Goal: Task Accomplishment & Management: Use online tool/utility

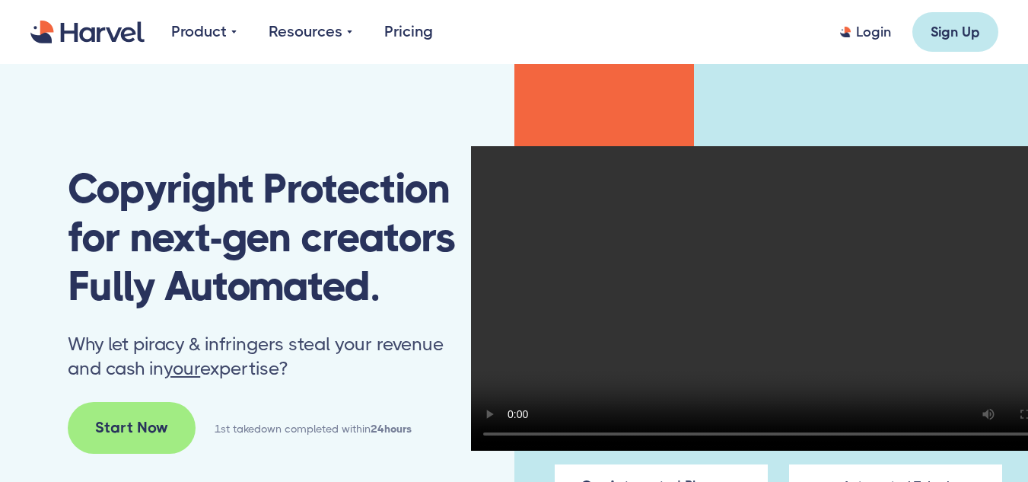
click at [846, 37] on link "Login" at bounding box center [865, 32] width 51 height 18
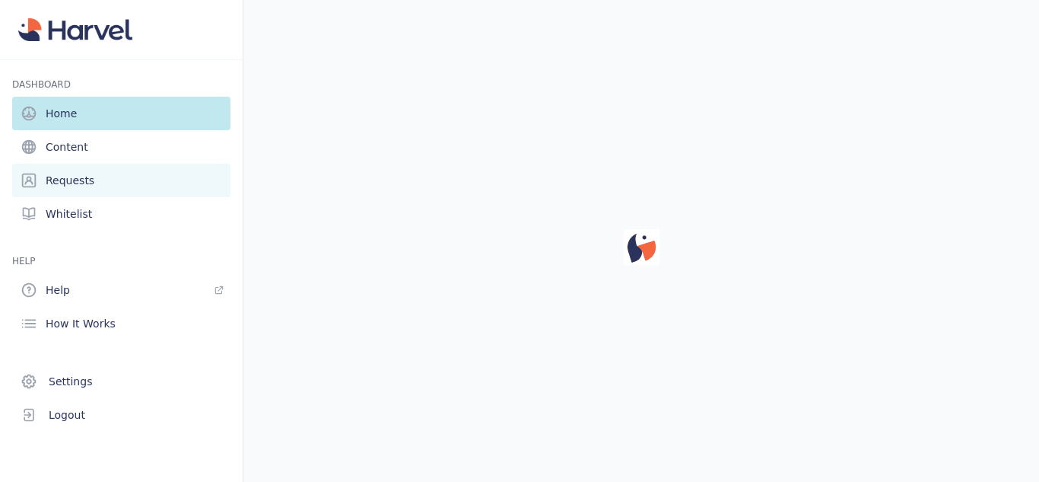
click at [64, 167] on link "Requests" at bounding box center [121, 180] width 218 height 33
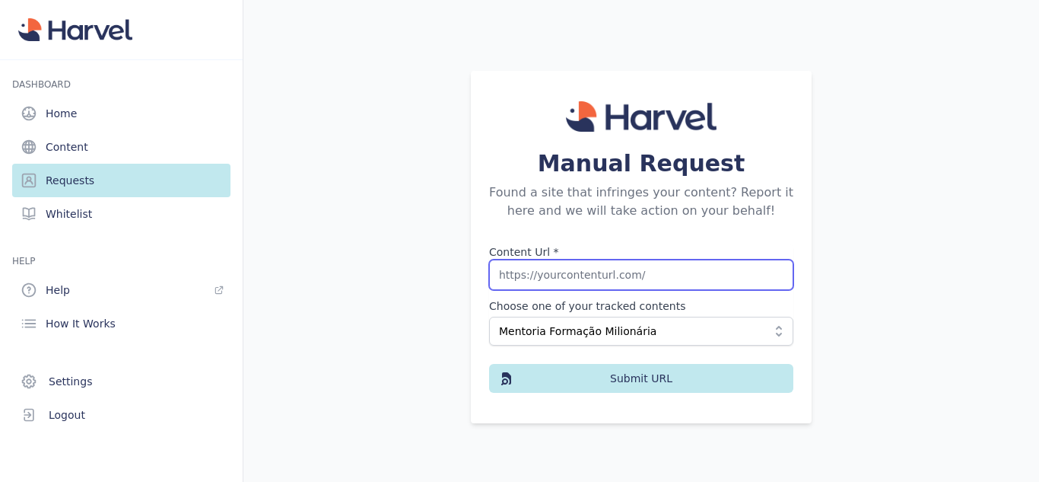
click at [551, 268] on input "Content Url *" at bounding box center [641, 274] width 304 height 30
paste input "https://dinheirocursosdownload.com/viral-verso-oney-araujo-download/"
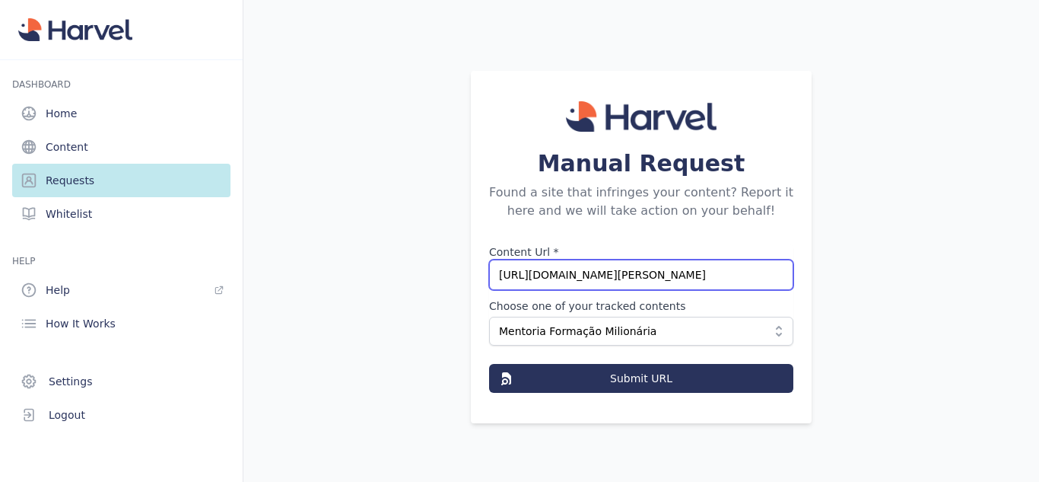
type input "https://dinheirocursosdownload.com/viral-verso-oney-araujo-download/"
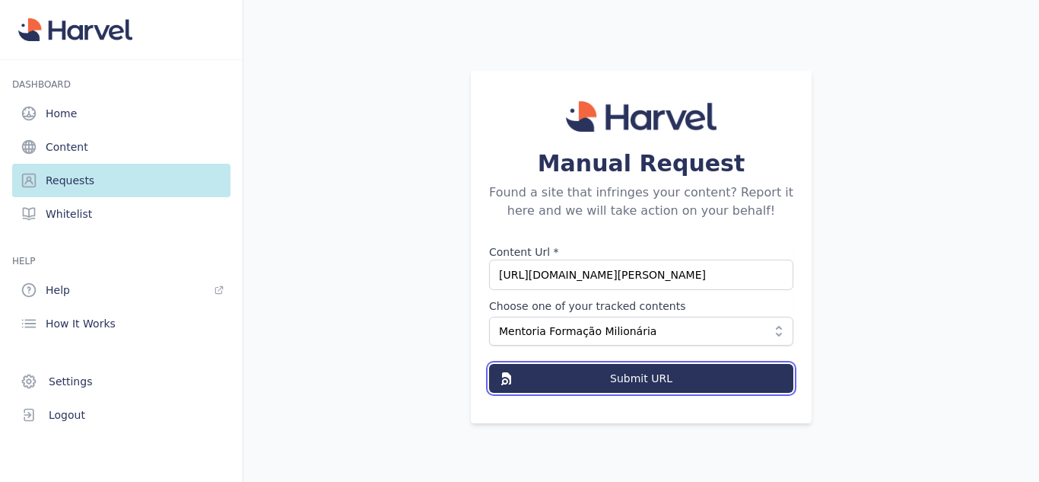
click at [535, 377] on button "Submit URL" at bounding box center [641, 378] width 304 height 29
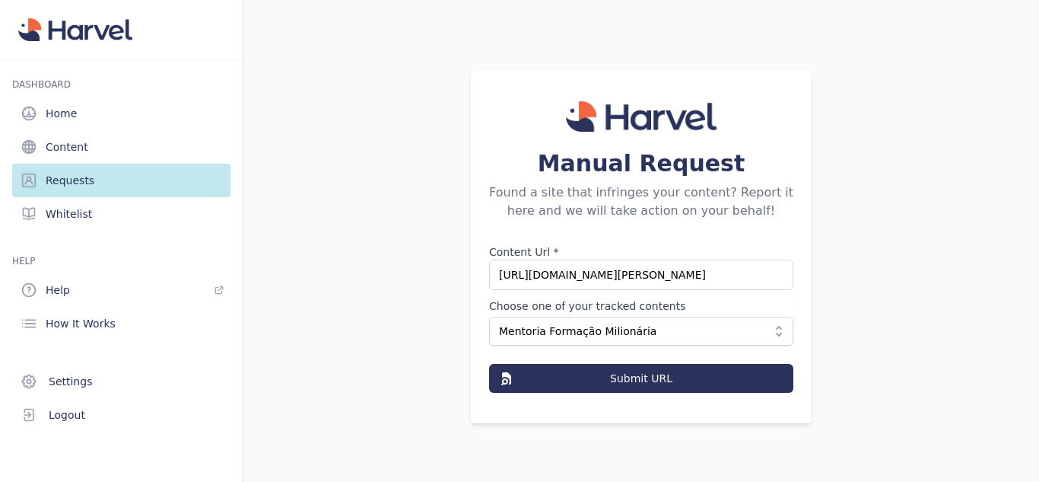
scroll to position [0, 0]
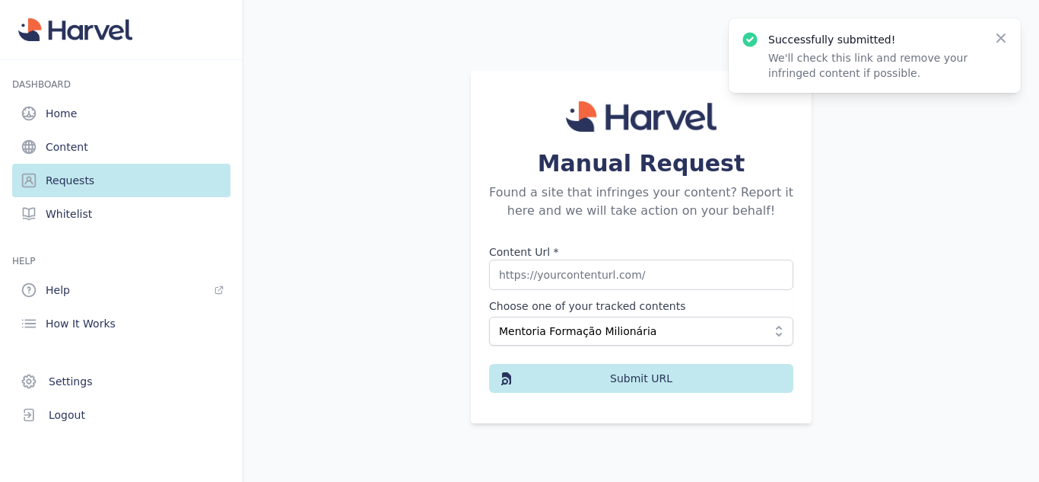
click at [459, 125] on div "Manual Request Found a site that infringes your content? Report it here and we …" at bounding box center [641, 247] width 771 height 482
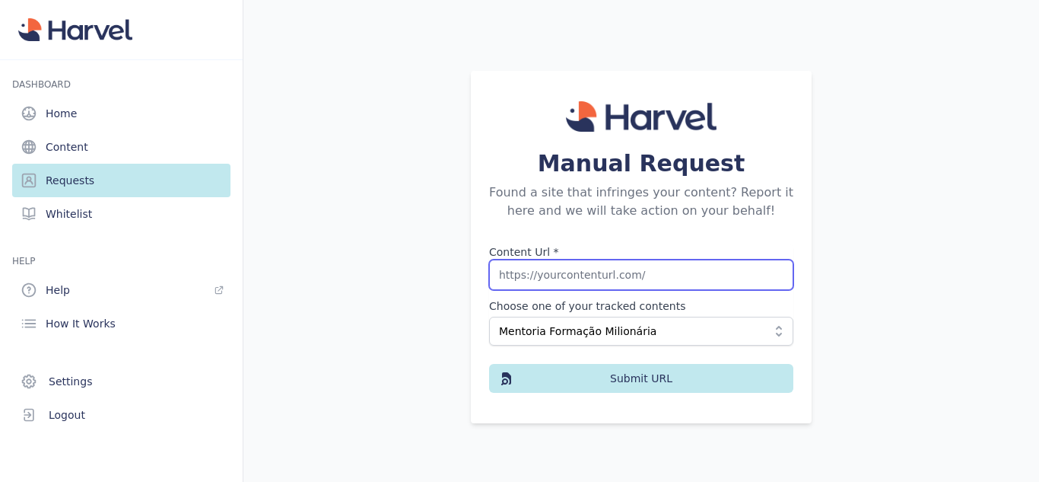
click at [571, 288] on input "Content Url *" at bounding box center [641, 274] width 304 height 30
paste input "https://dinheirocursosdownload.com/seguidor-viral-oney-araujo-download/"
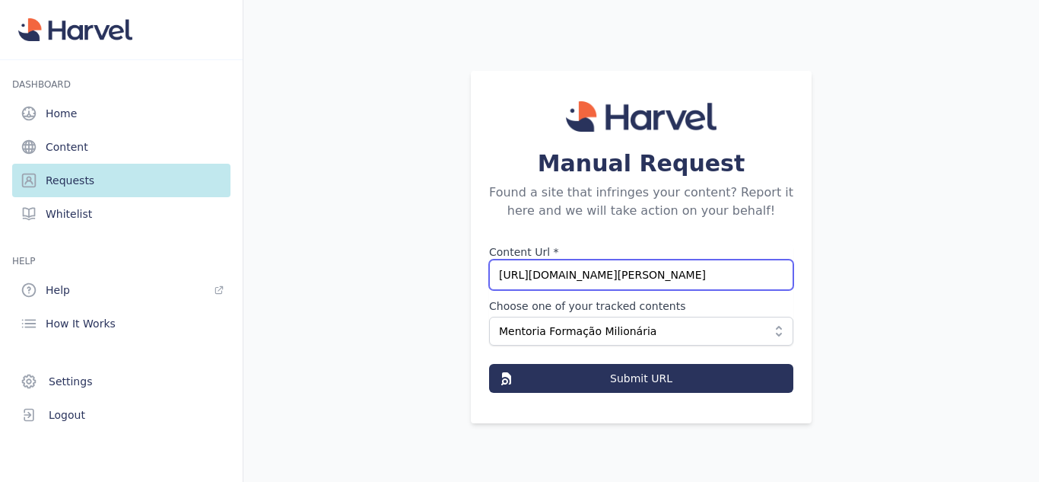
type input "https://dinheirocursosdownload.com/seguidor-viral-oney-araujo-download/"
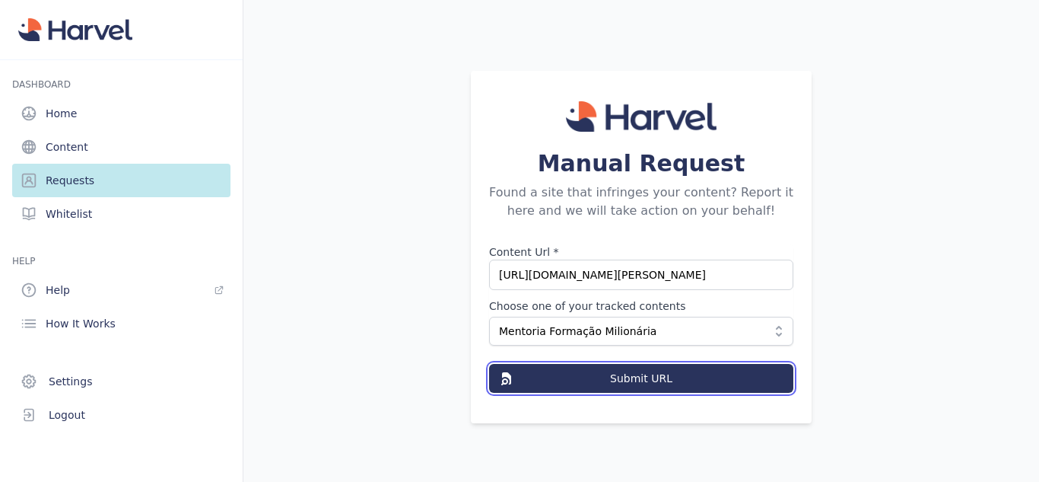
click at [560, 389] on button "Submit URL" at bounding box center [641, 378] width 304 height 29
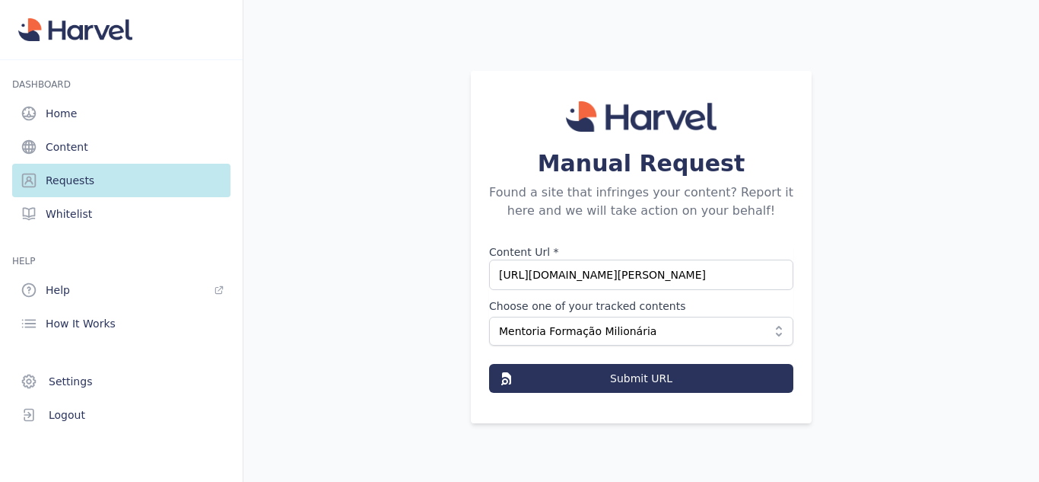
scroll to position [0, 0]
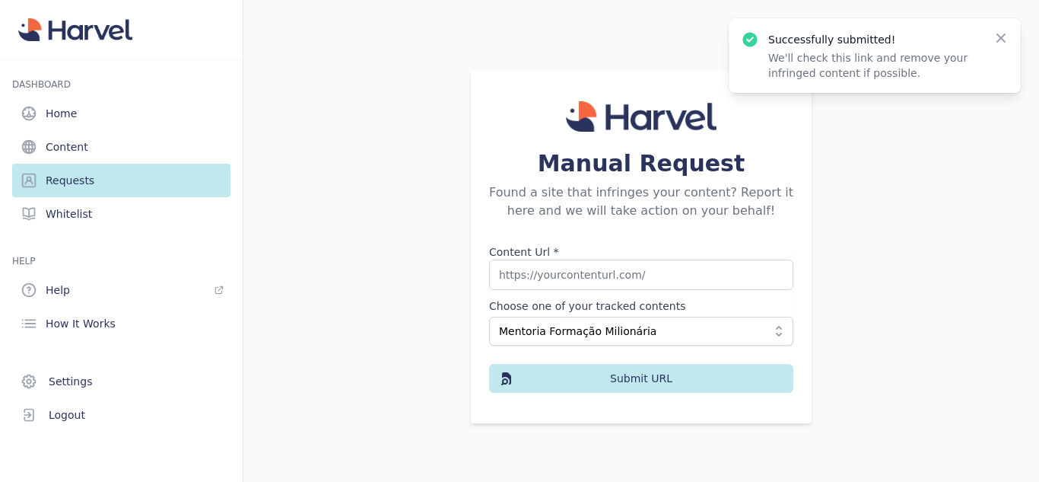
click at [533, 37] on div "Manual Request Found a site that infringes your content? Report it here and we …" at bounding box center [641, 247] width 771 height 482
